Goal: Information Seeking & Learning: Learn about a topic

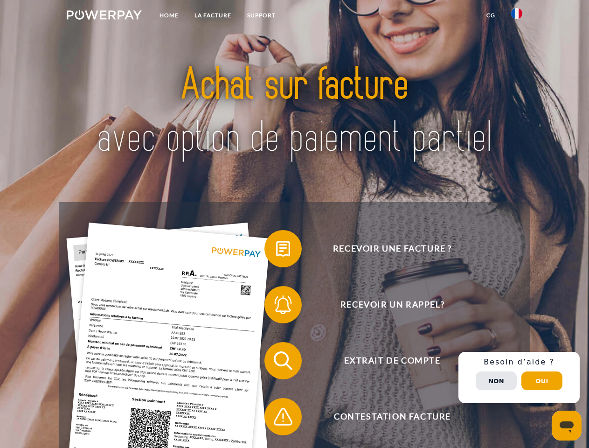
click at [104, 16] on img at bounding box center [104, 14] width 75 height 9
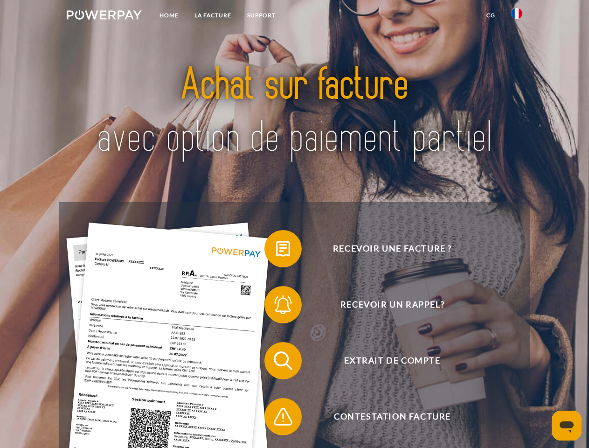
click at [517, 16] on img at bounding box center [516, 13] width 11 height 11
click at [490, 15] on link "CG" at bounding box center [490, 15] width 25 height 17
click at [276, 250] on span at bounding box center [269, 248] width 47 height 47
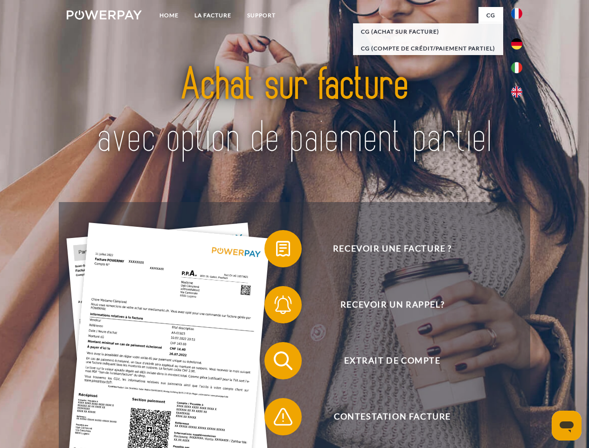
click at [276, 306] on span at bounding box center [269, 304] width 47 height 47
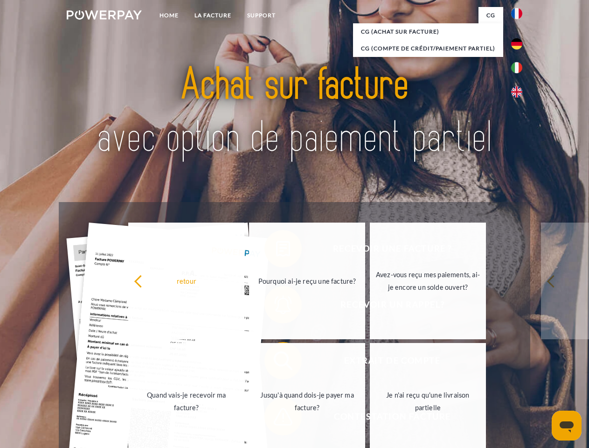
click at [276, 362] on link "Jusqu'à quand dois-je payer ma facture?" at bounding box center [307, 401] width 116 height 117
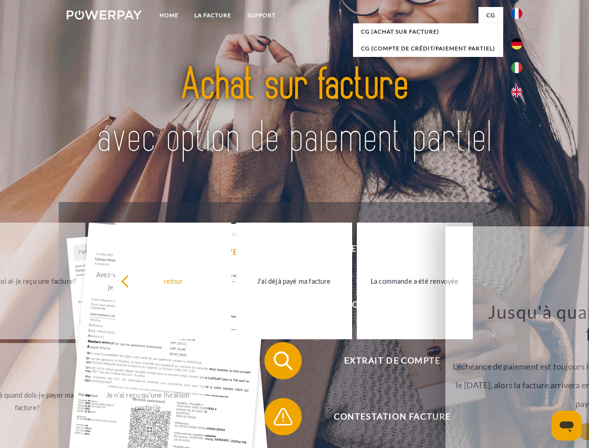
click at [276, 418] on span at bounding box center [269, 416] width 47 height 47
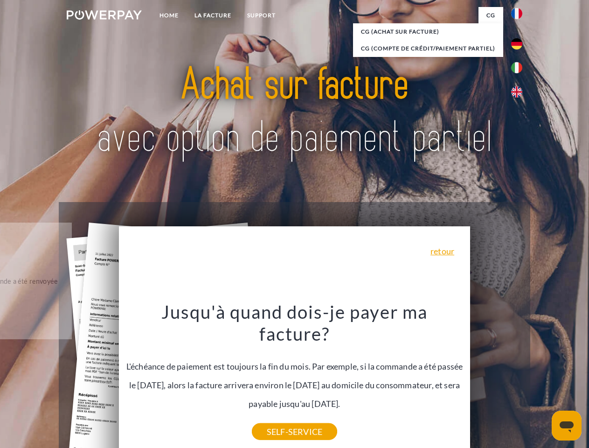
click at [519, 377] on div "Recevoir une facture ? Recevoir un rappel? Extrait de compte retour" at bounding box center [294, 388] width 471 height 373
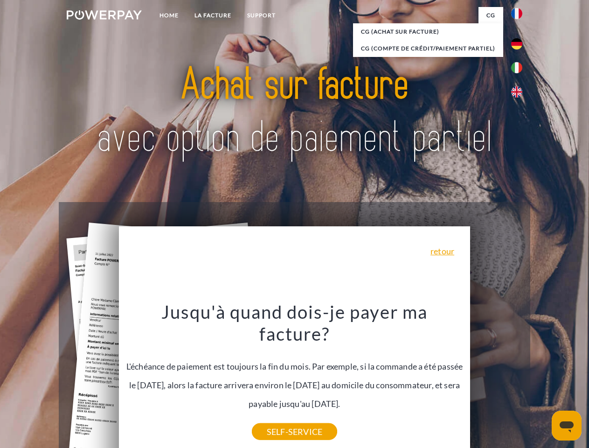
click at [496, 379] on span "Extrait de compte" at bounding box center [392, 360] width 228 height 37
click at [542, 380] on header "Home LA FACTURE Support" at bounding box center [294, 322] width 589 height 644
